Goal: Find specific page/section: Find specific page/section

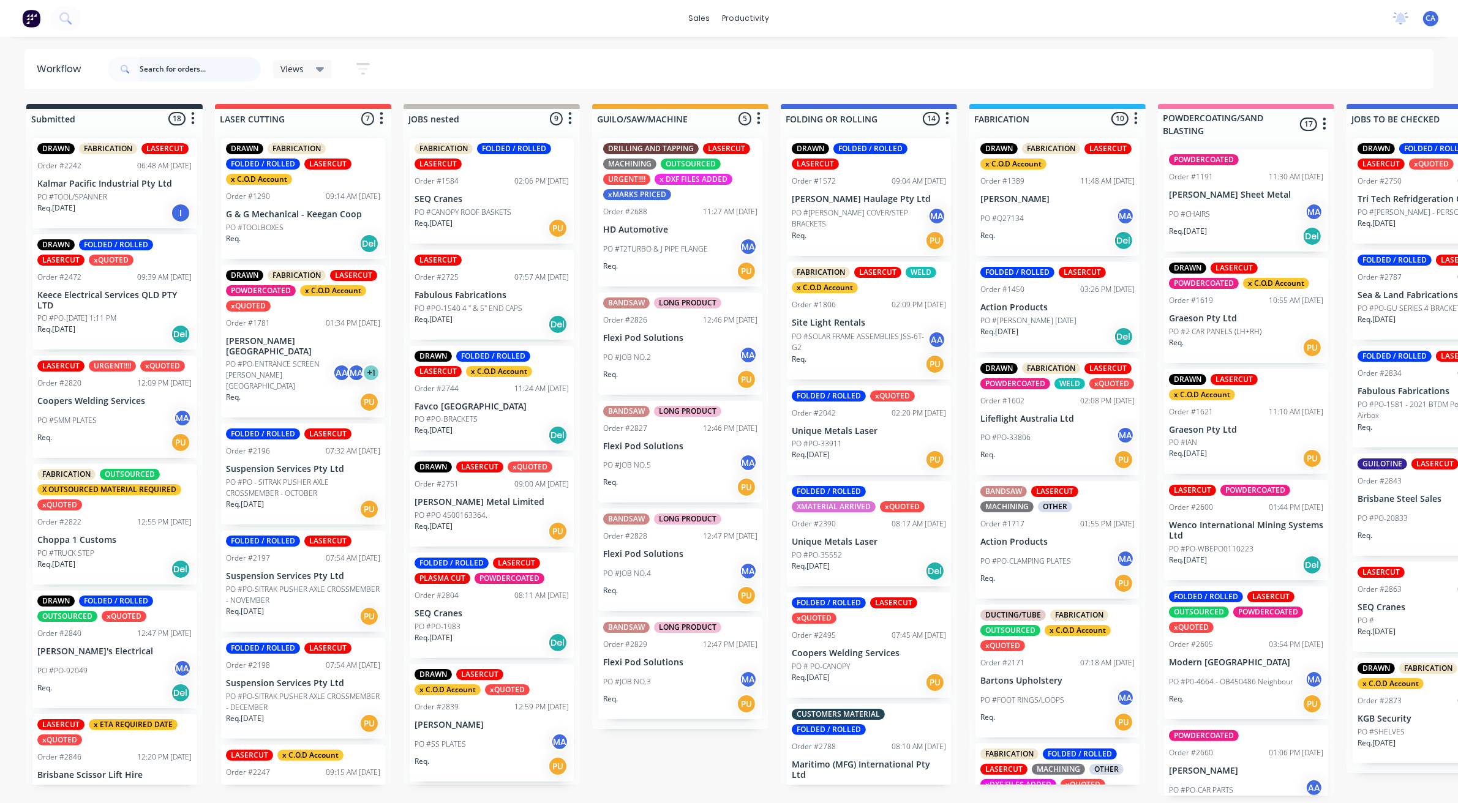
click at [217, 64] on input "text" at bounding box center [200, 69] width 121 height 24
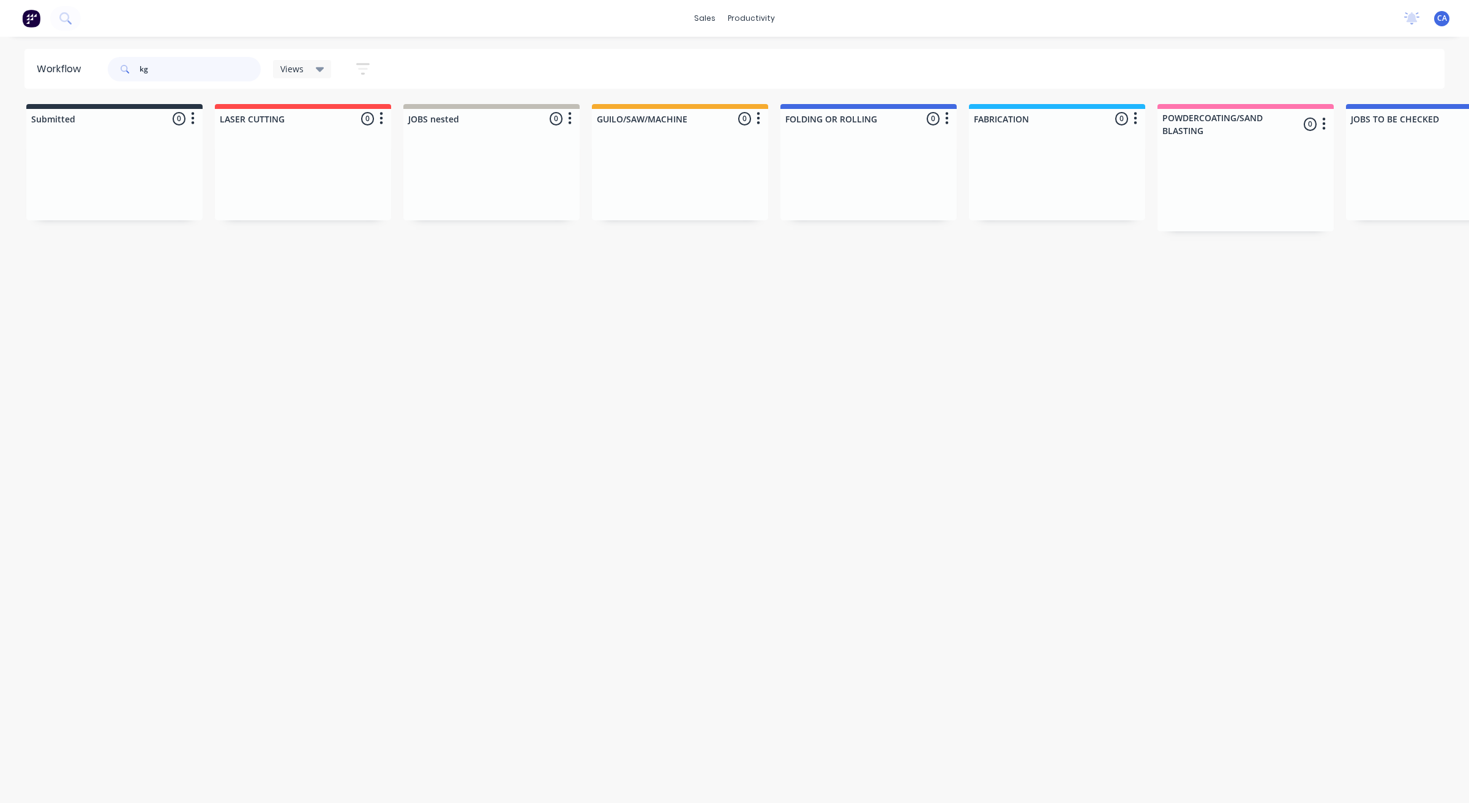
type input "k"
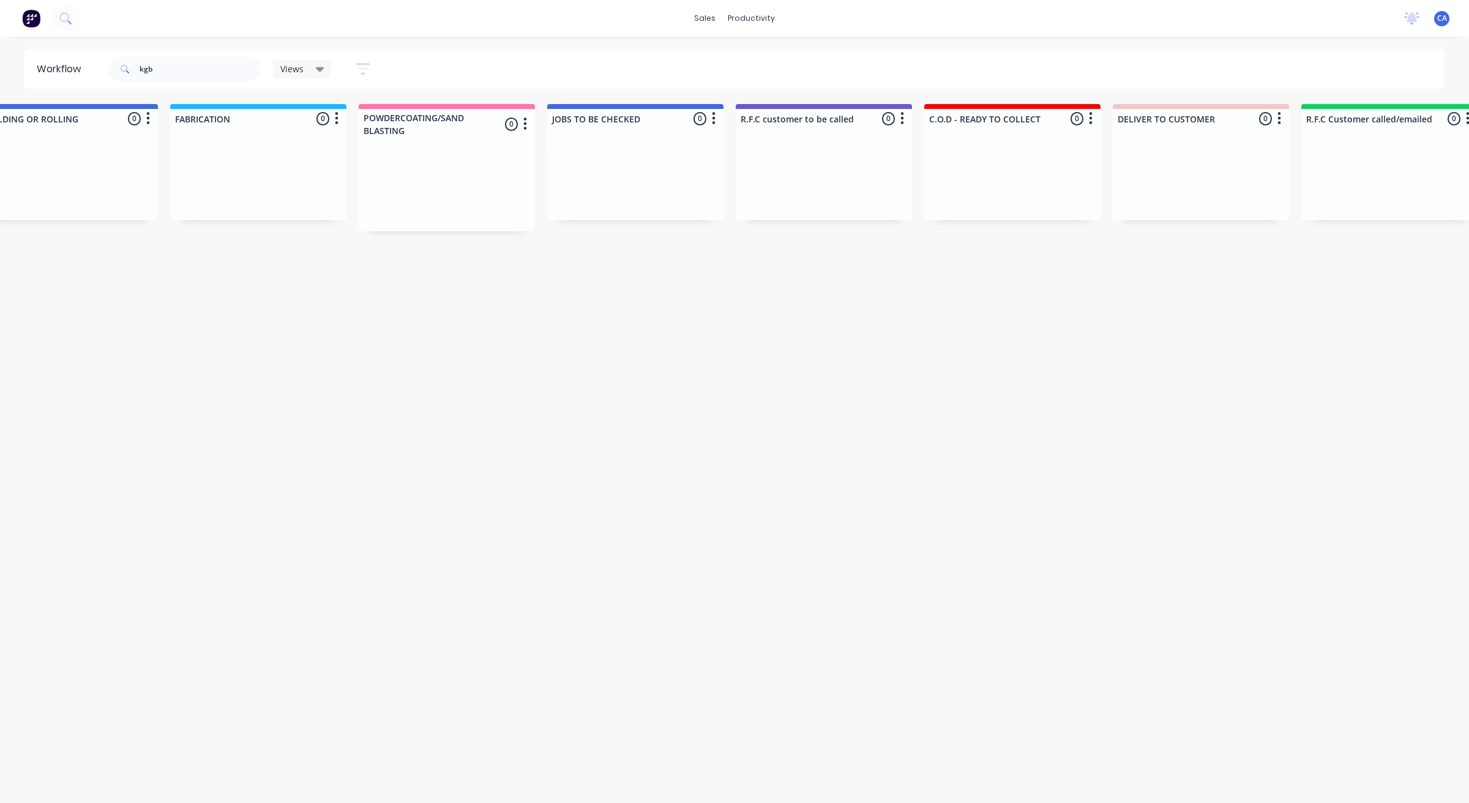
drag, startPoint x: 1022, startPoint y: 339, endPoint x: 1056, endPoint y: 343, distance: 34.0
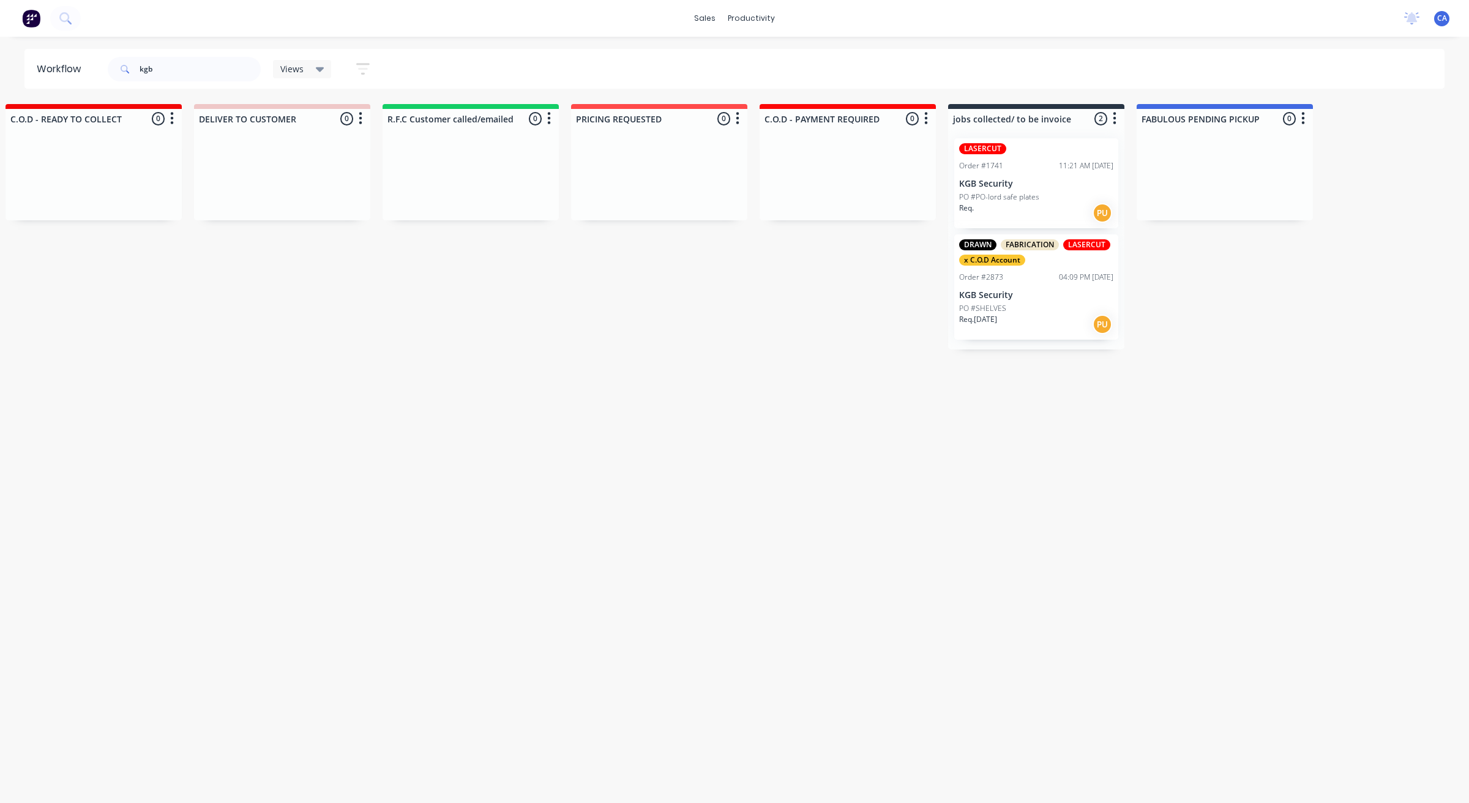
drag, startPoint x: 1167, startPoint y: 353, endPoint x: 1211, endPoint y: 354, distance: 44.1
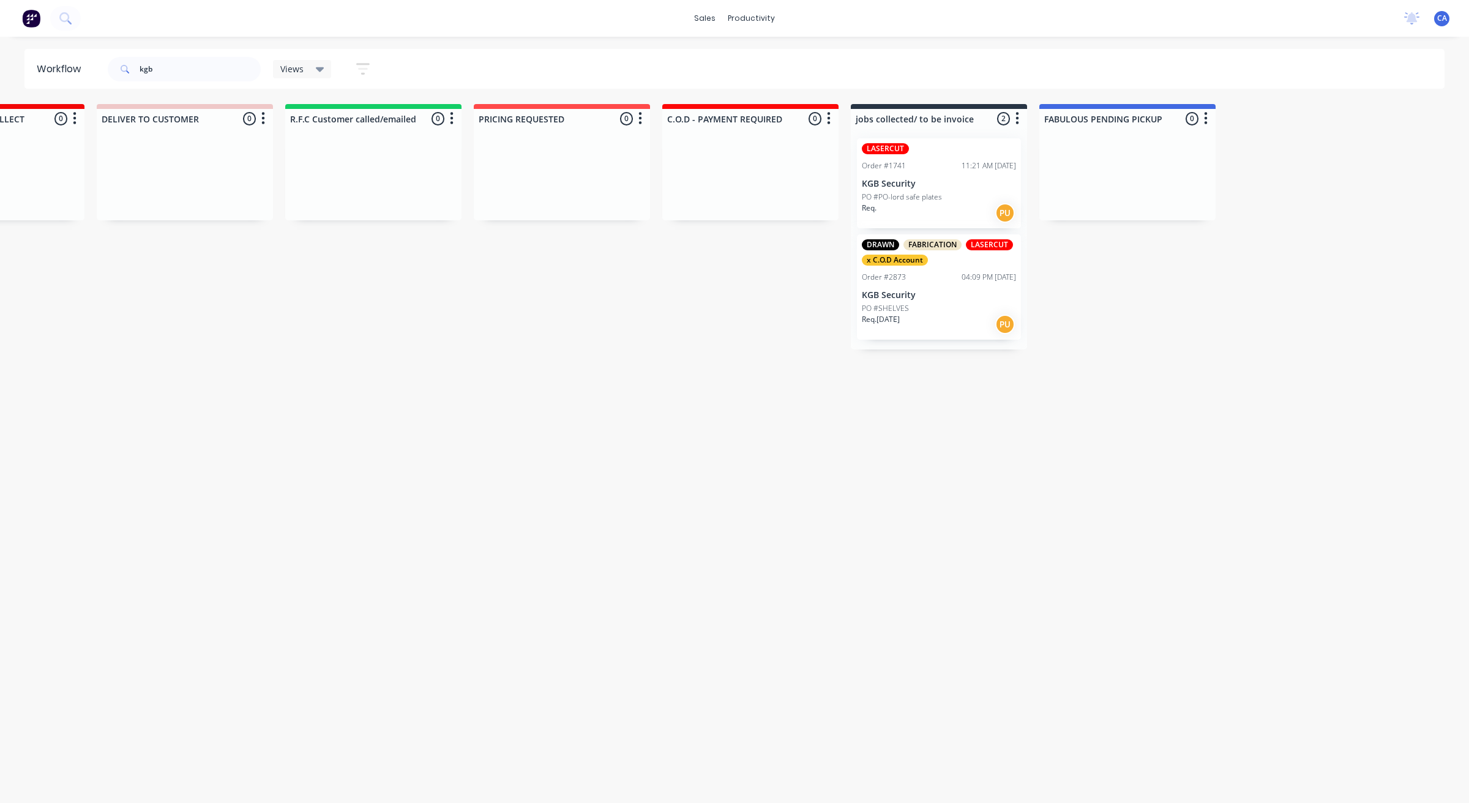
click at [944, 208] on div "Req. PU" at bounding box center [939, 213] width 154 height 21
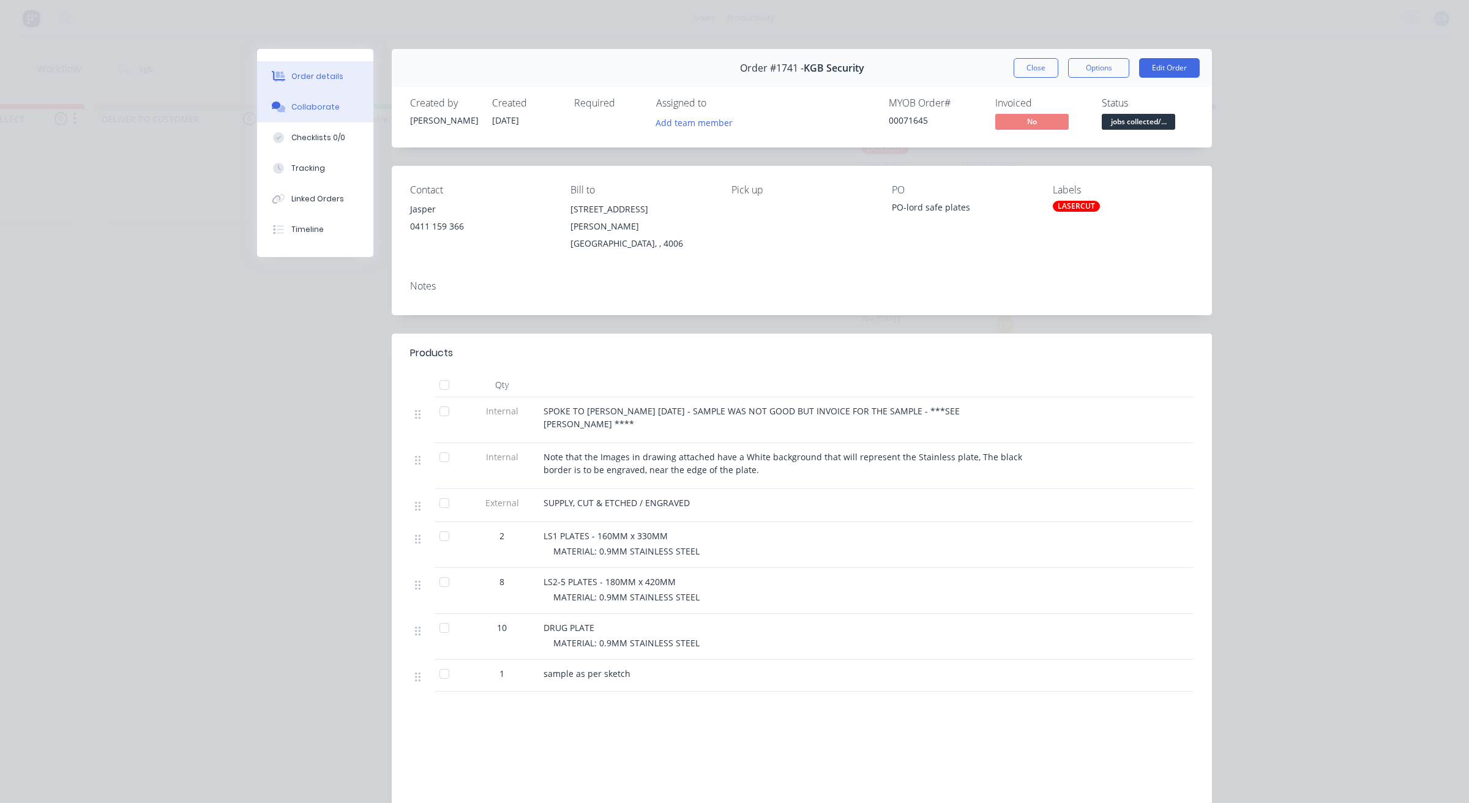
click at [291, 104] on div "Collaborate" at bounding box center [315, 107] width 48 height 11
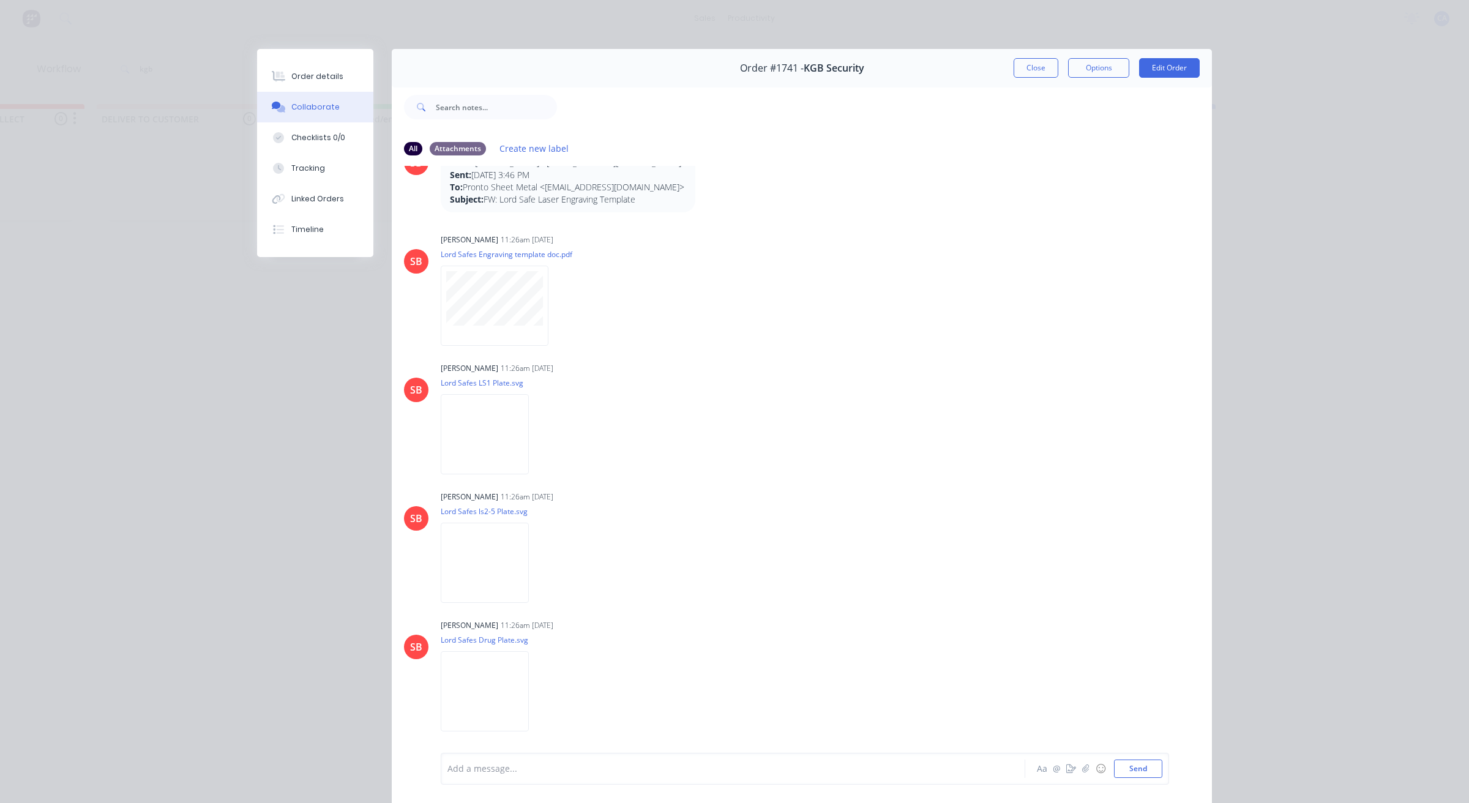
scroll to position [31, 0]
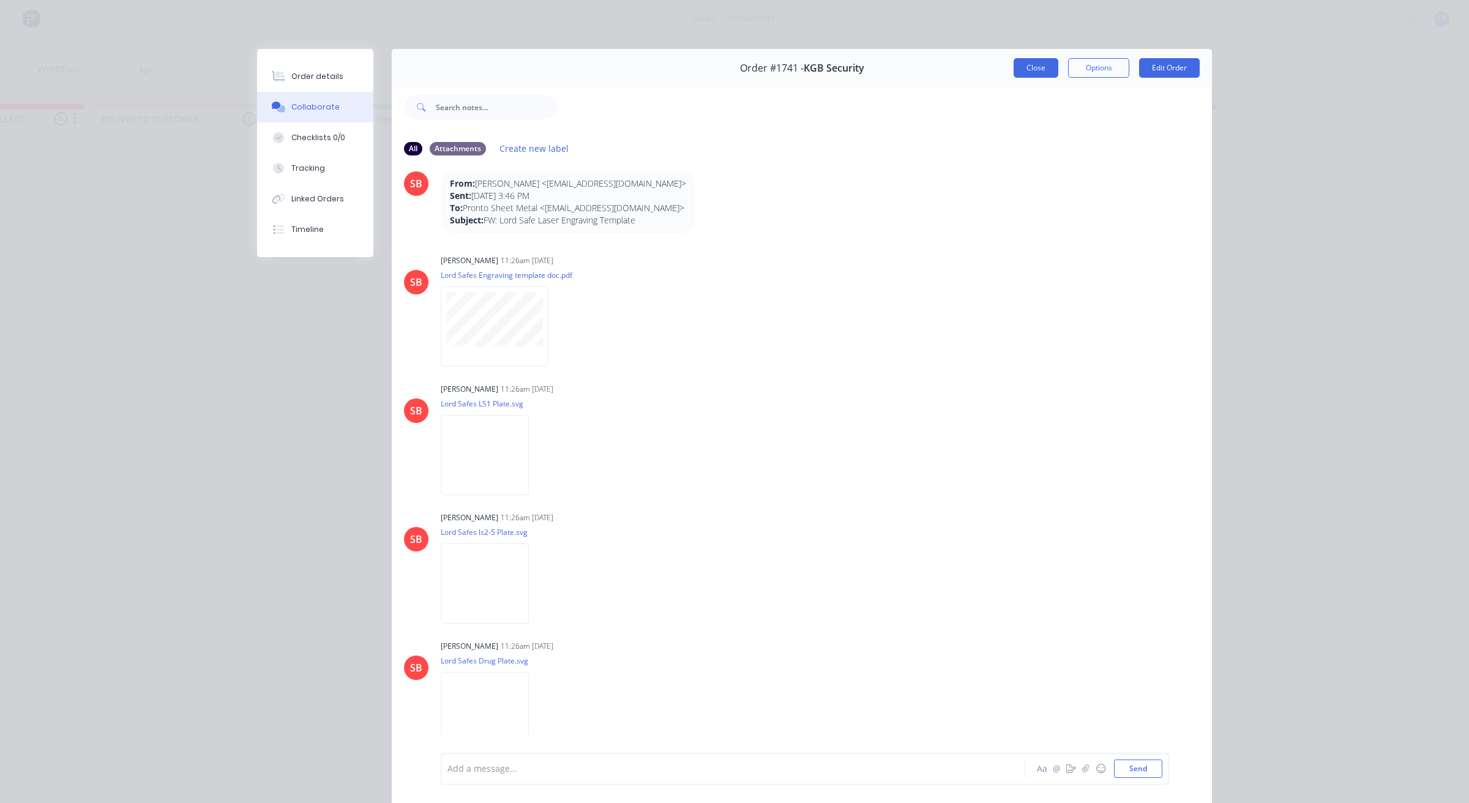
click at [1035, 63] on button "Close" at bounding box center [1036, 68] width 45 height 20
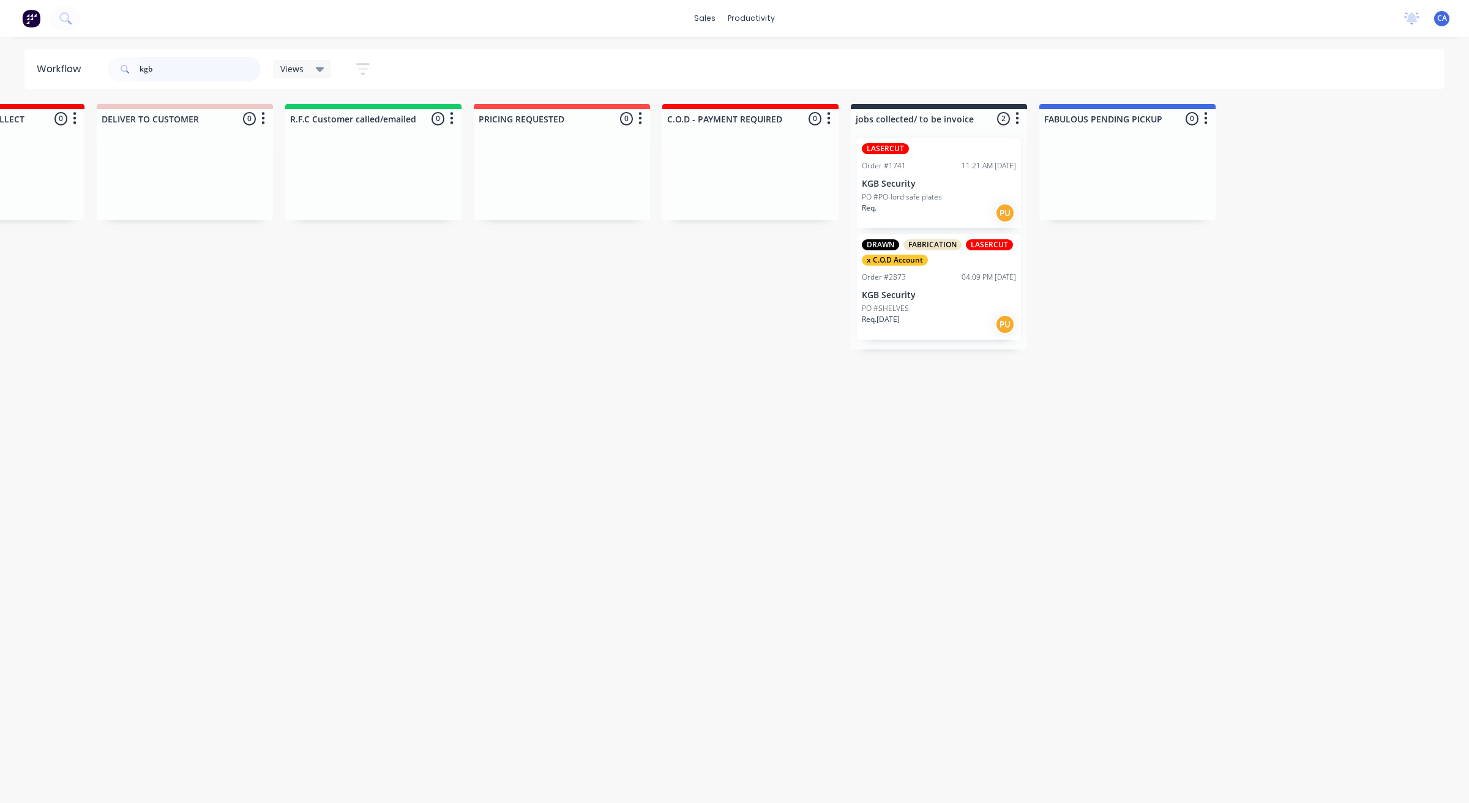
drag, startPoint x: 179, startPoint y: 70, endPoint x: 25, endPoint y: 77, distance: 153.8
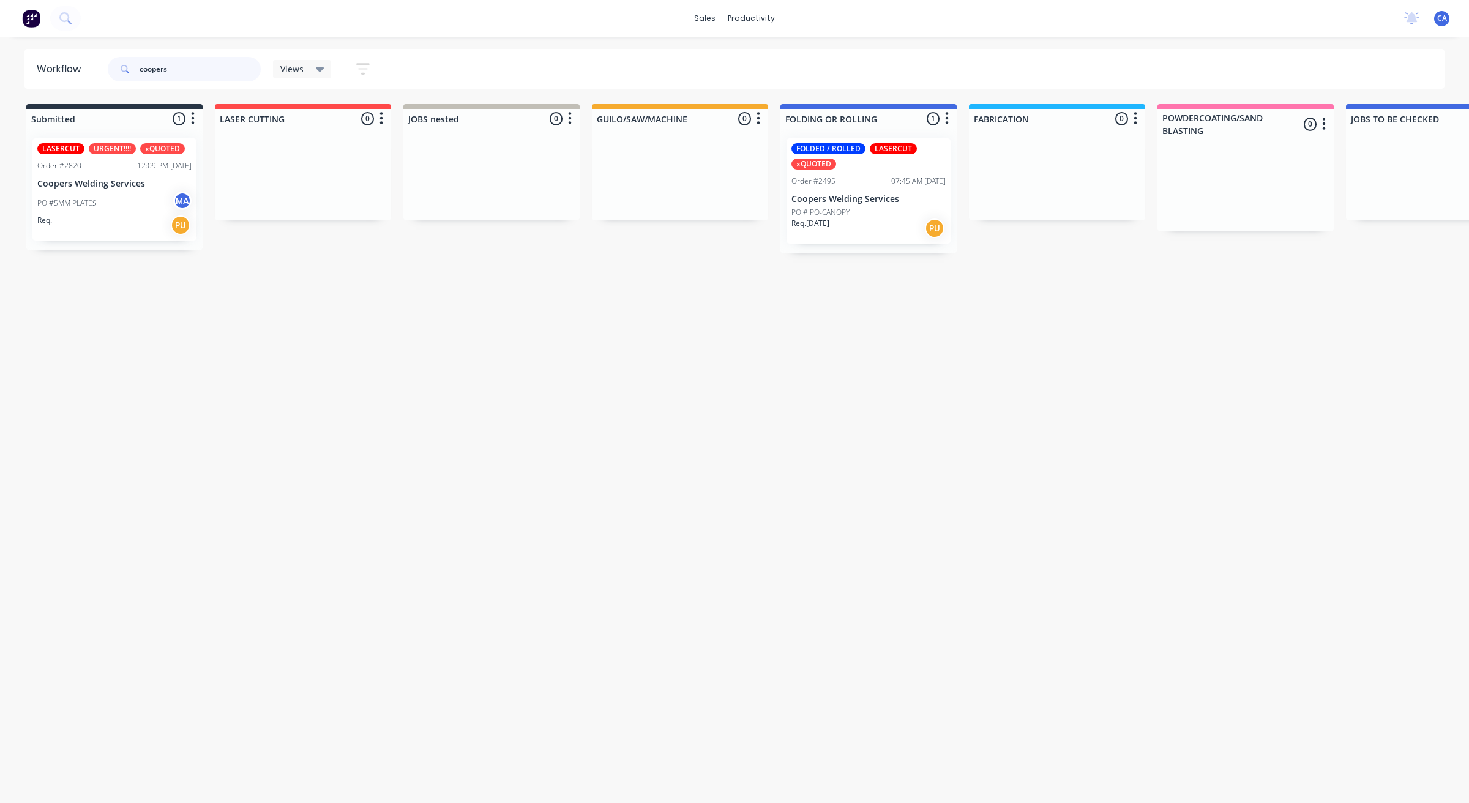
type input "coopers"
click at [894, 182] on div "07:45 AM [DATE]" at bounding box center [918, 181] width 54 height 11
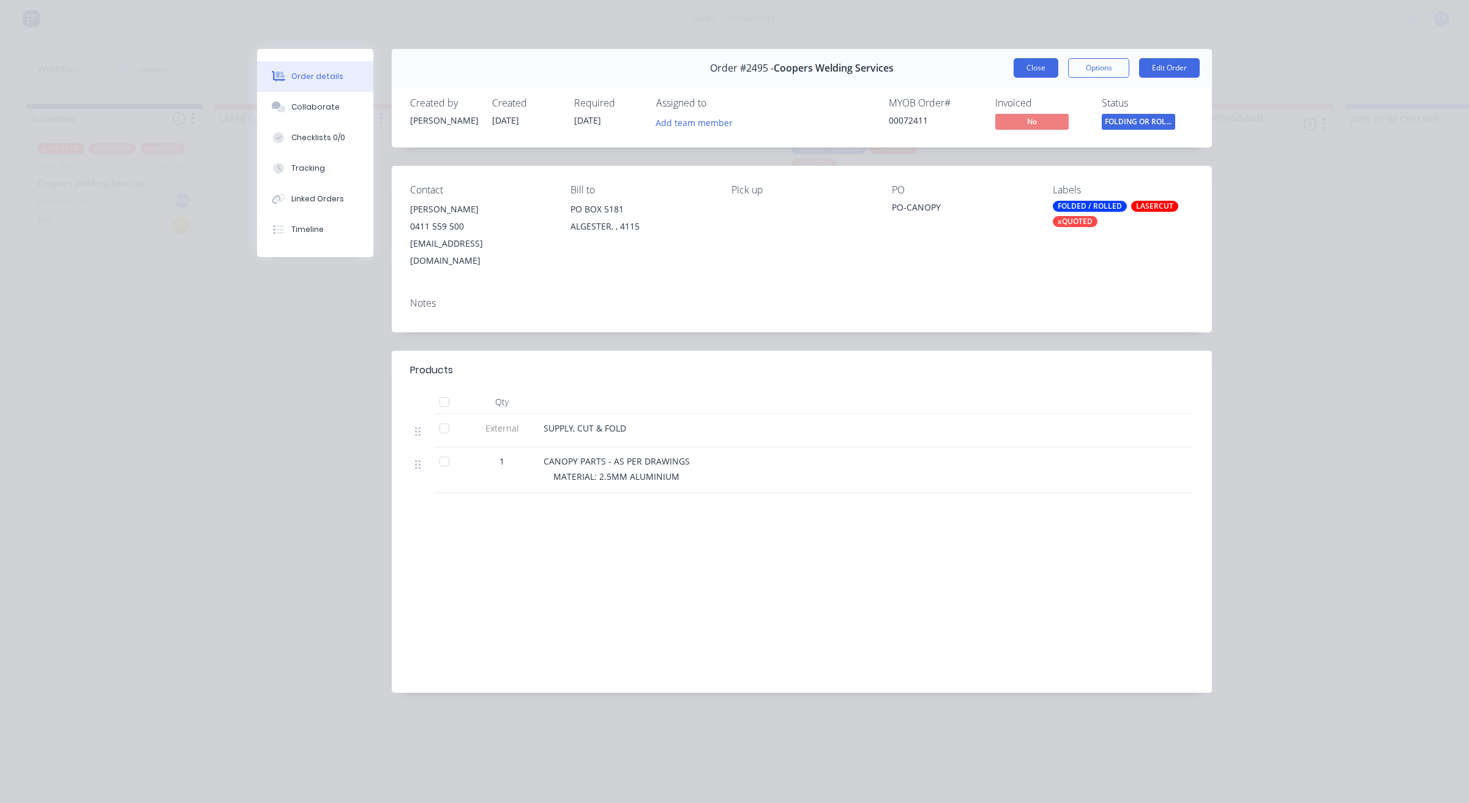
click at [1038, 58] on button "Close" at bounding box center [1036, 68] width 45 height 20
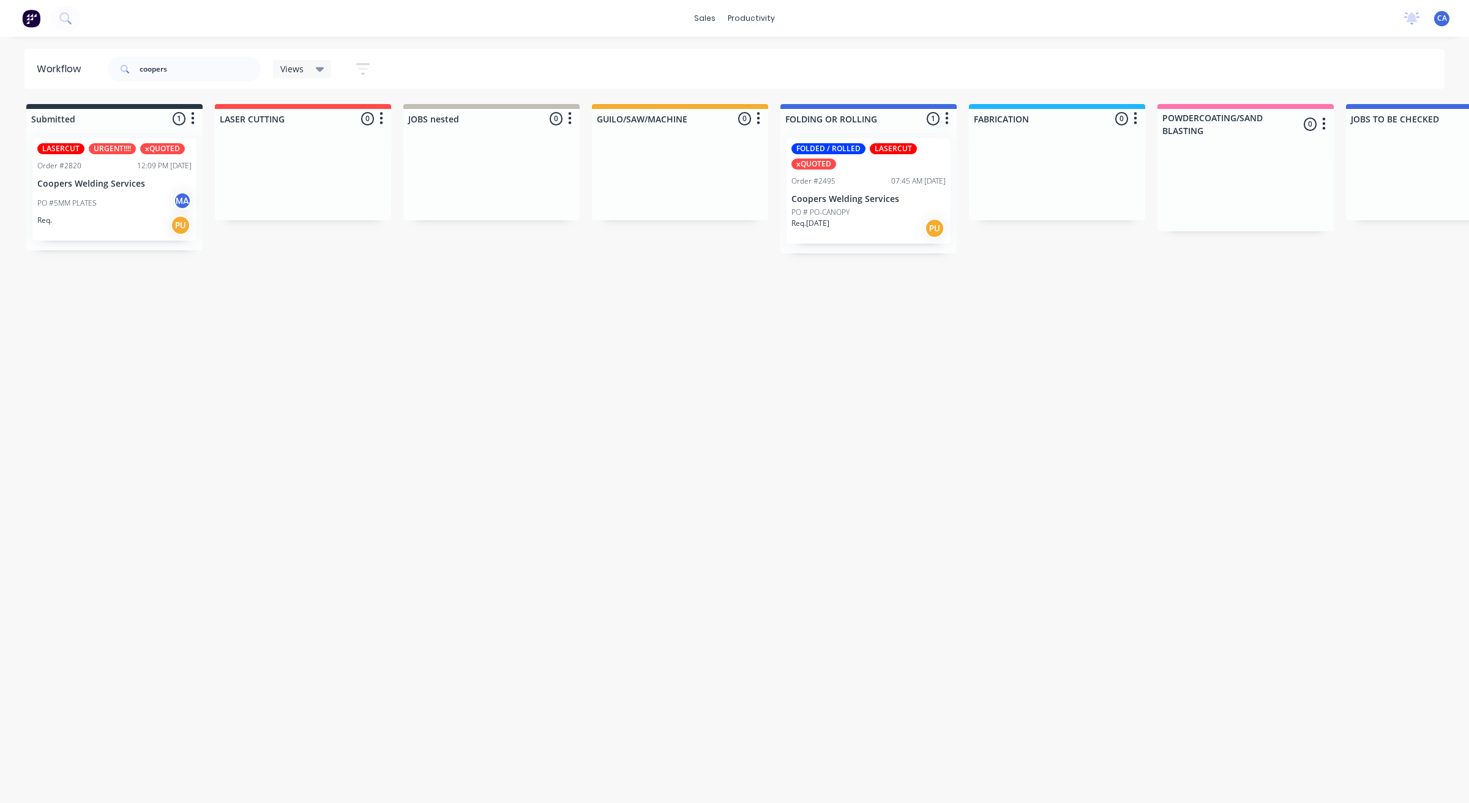
click at [105, 199] on div "PO #5MM PLATES MA" at bounding box center [114, 203] width 154 height 23
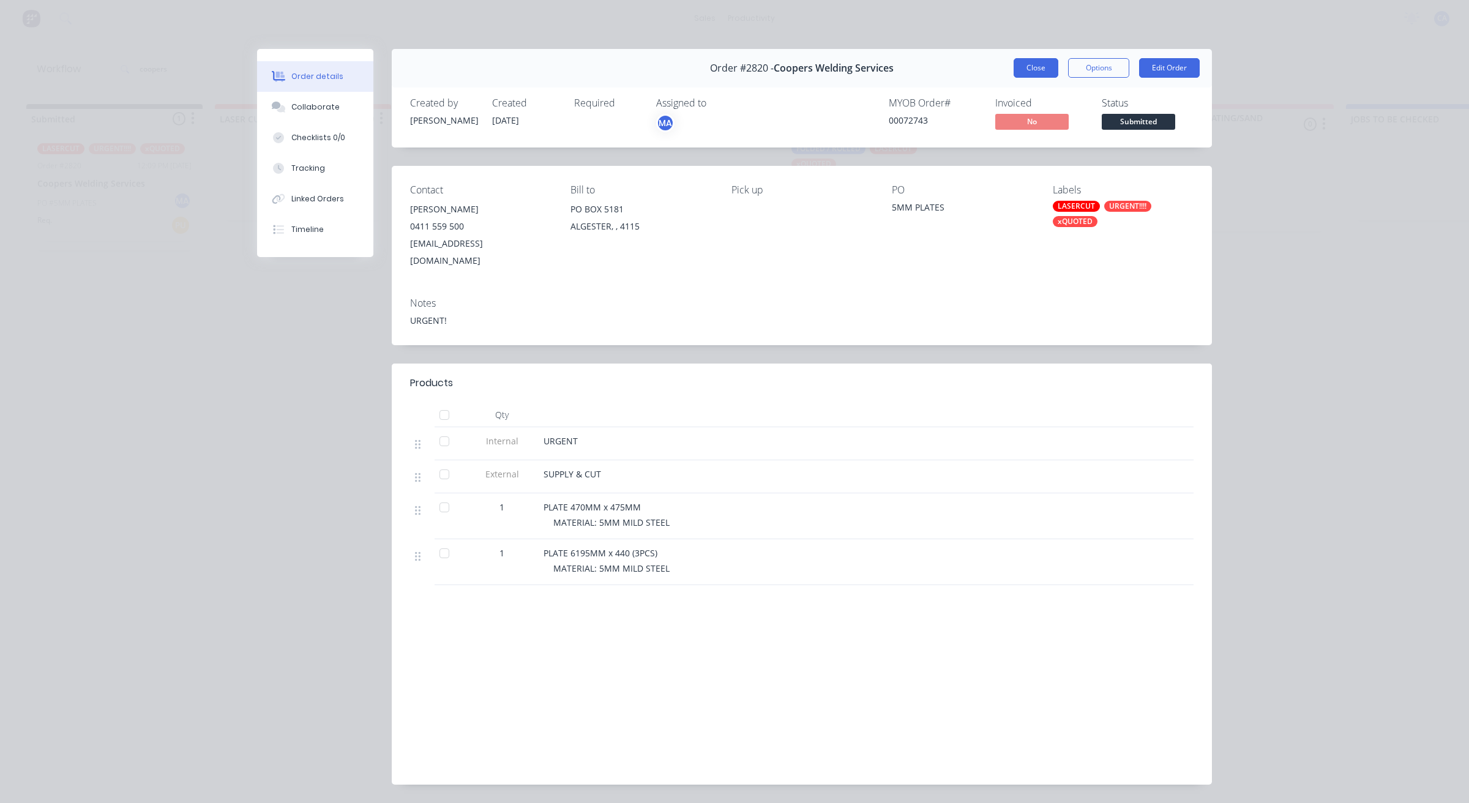
drag, startPoint x: 1038, startPoint y: 81, endPoint x: 1038, endPoint y: 73, distance: 8.0
click at [1038, 80] on div "Order #2820 - Coopers Welding Services Close Options Edit Order" at bounding box center [802, 68] width 820 height 39
click at [1038, 66] on button "Close" at bounding box center [1036, 68] width 45 height 20
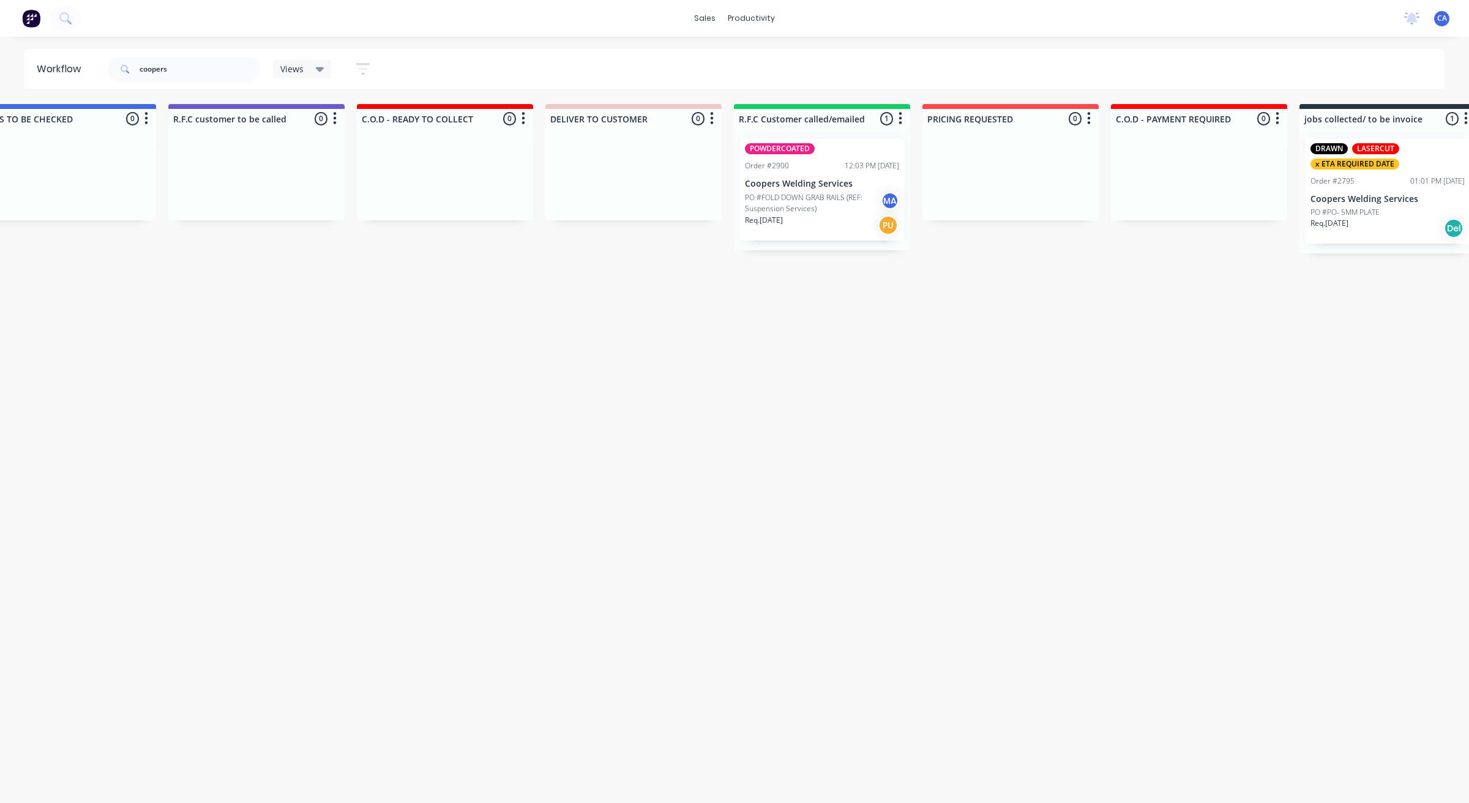
drag, startPoint x: 752, startPoint y: 396, endPoint x: 846, endPoint y: 398, distance: 94.3
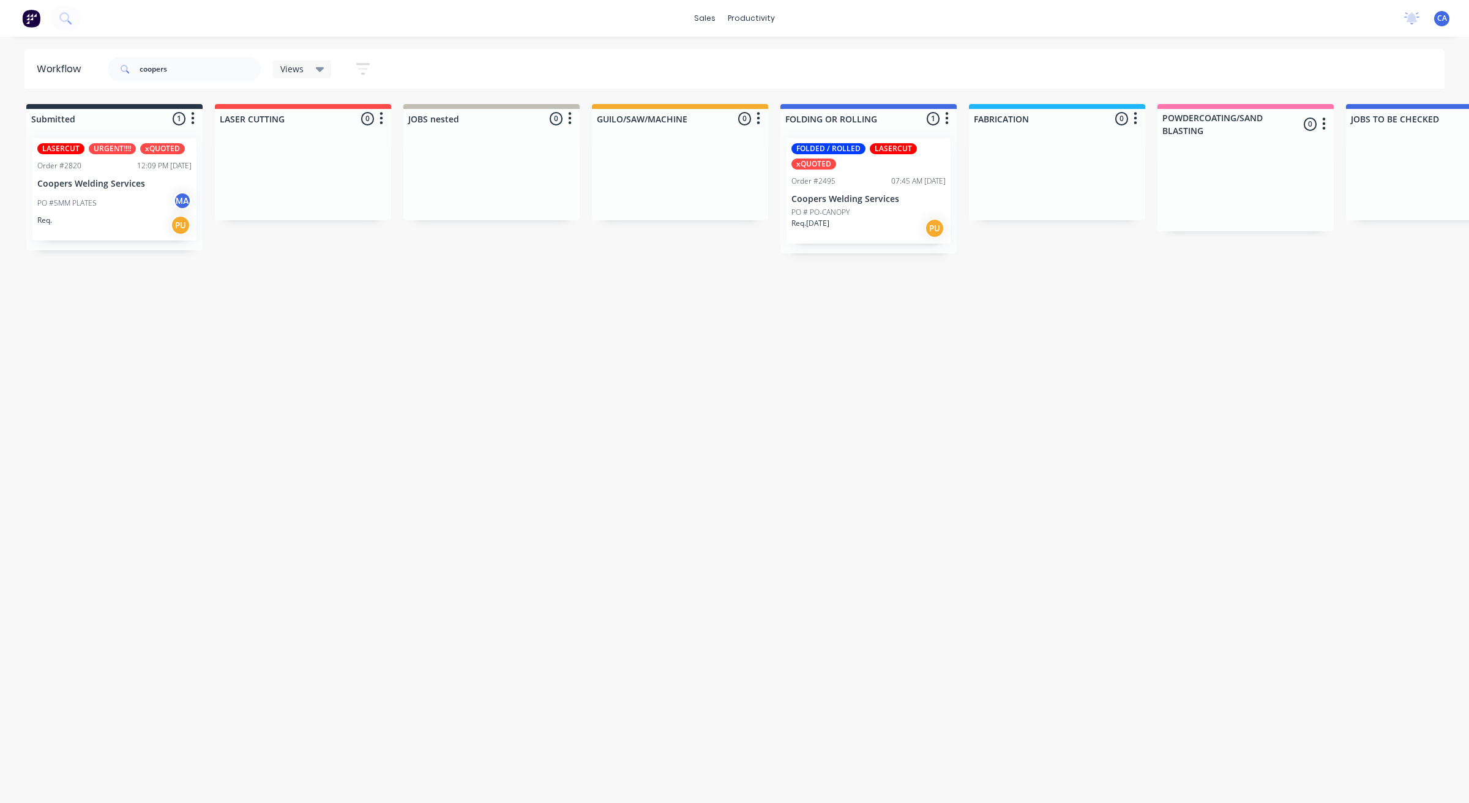
drag, startPoint x: 846, startPoint y: 398, endPoint x: 552, endPoint y: 405, distance: 294.6
click at [876, 216] on div "PO # PO-CANOPY" at bounding box center [869, 212] width 154 height 11
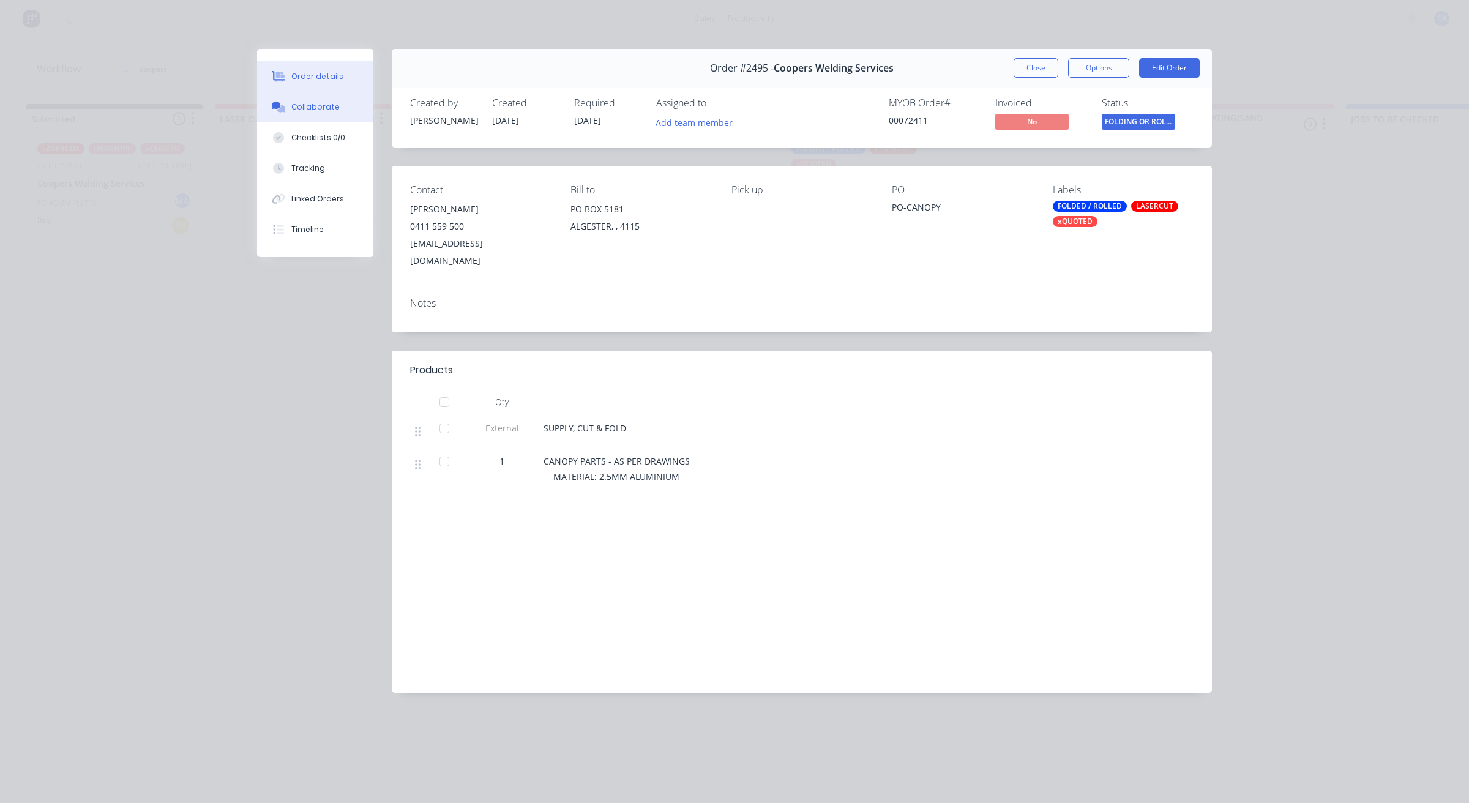
click at [307, 109] on div "Collaborate" at bounding box center [315, 107] width 48 height 11
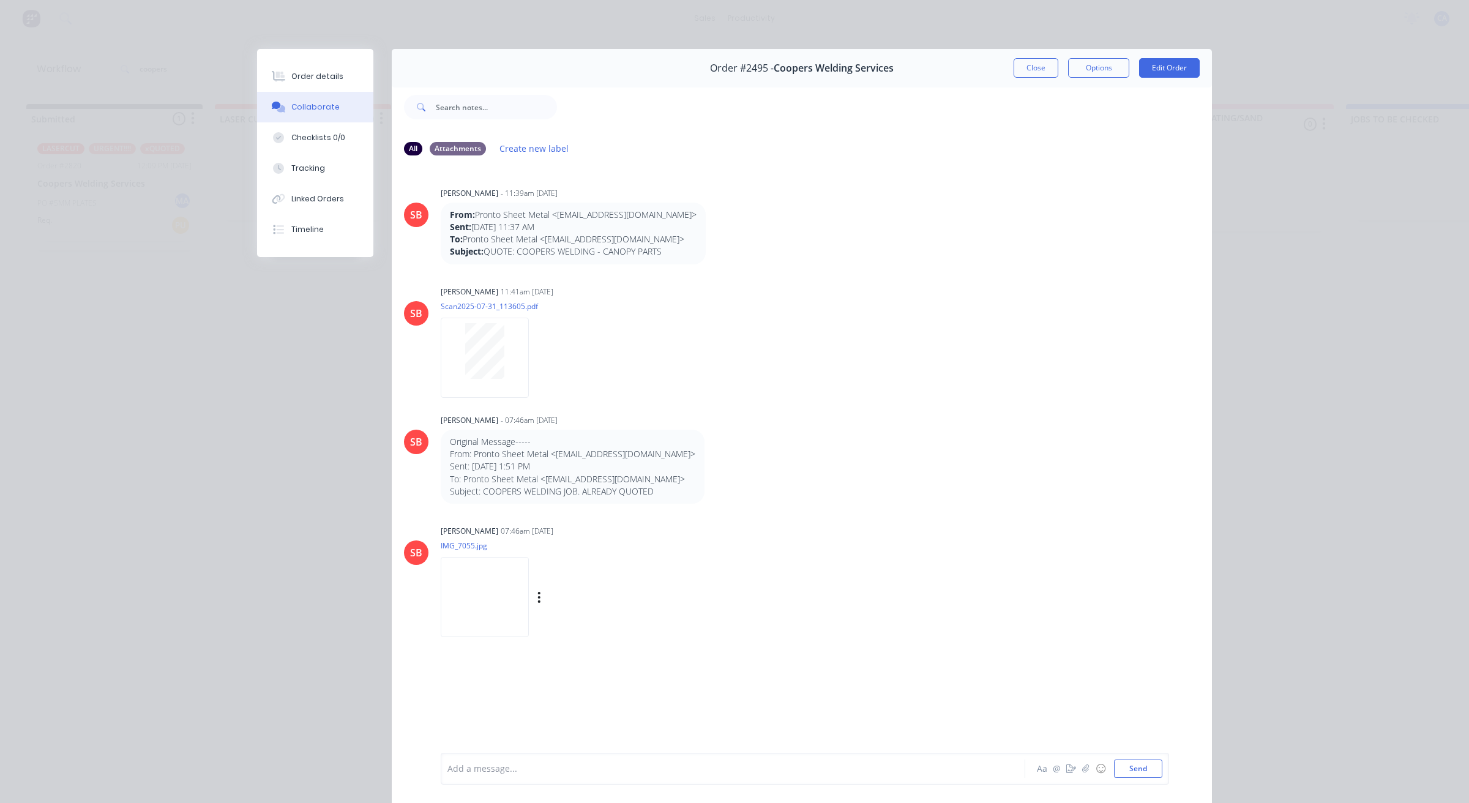
click at [486, 591] on img at bounding box center [485, 597] width 88 height 80
